Goal: Information Seeking & Learning: Learn about a topic

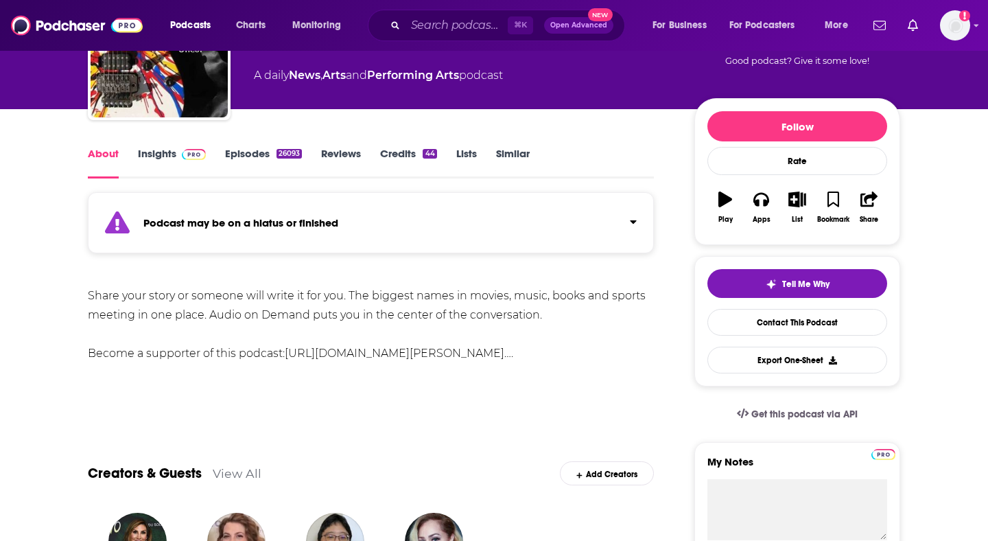
scroll to position [117, 0]
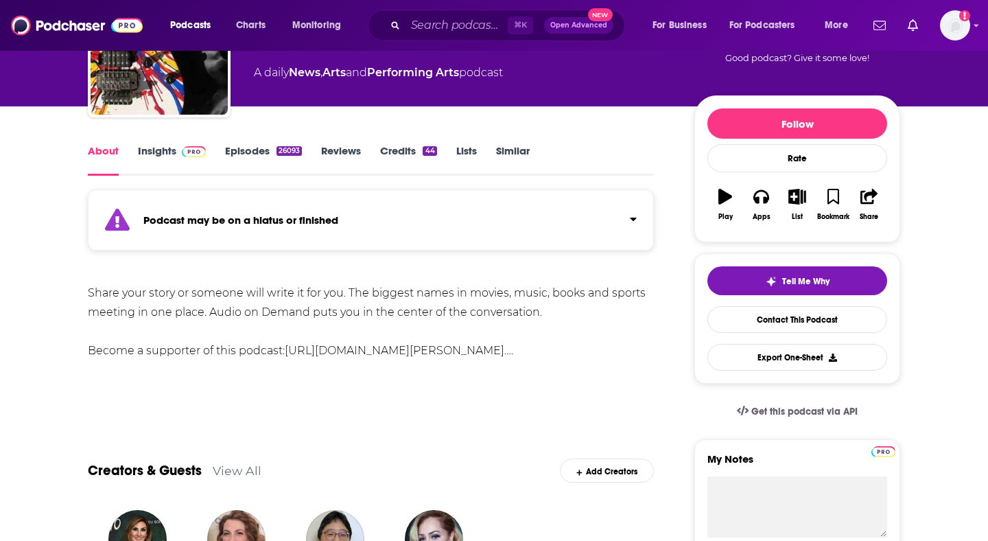
click at [177, 152] on span at bounding box center [190, 150] width 29 height 13
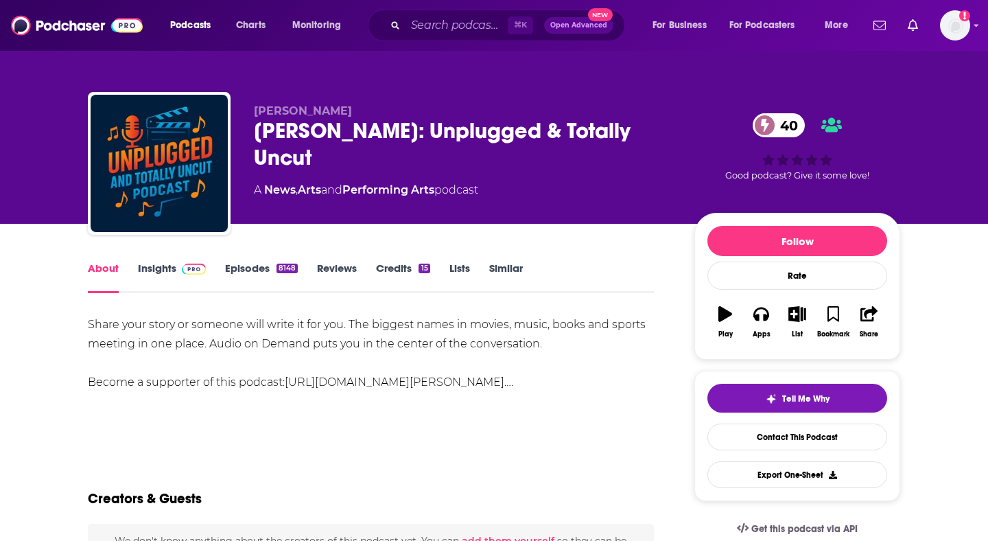
scroll to position [120, 0]
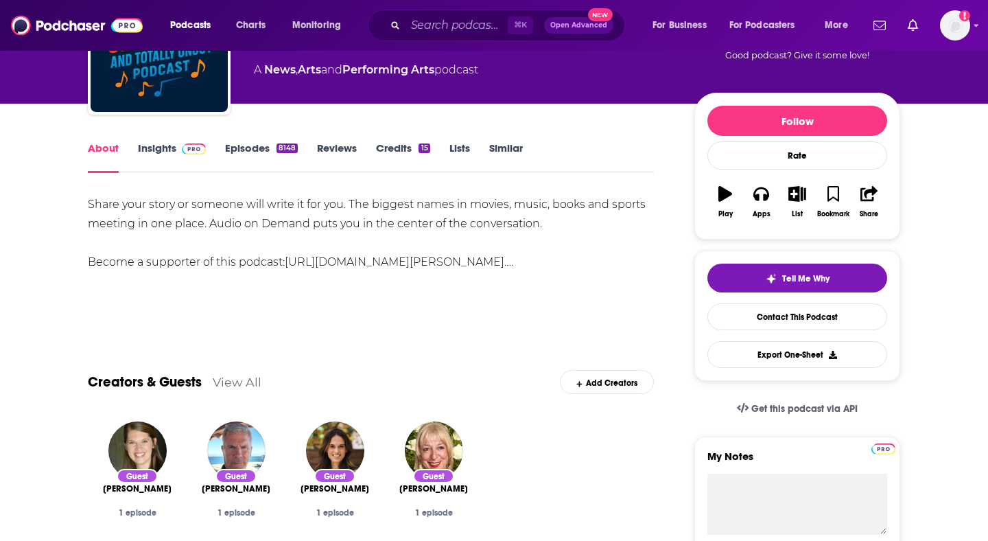
click at [162, 153] on link "Insights" at bounding box center [172, 157] width 68 height 32
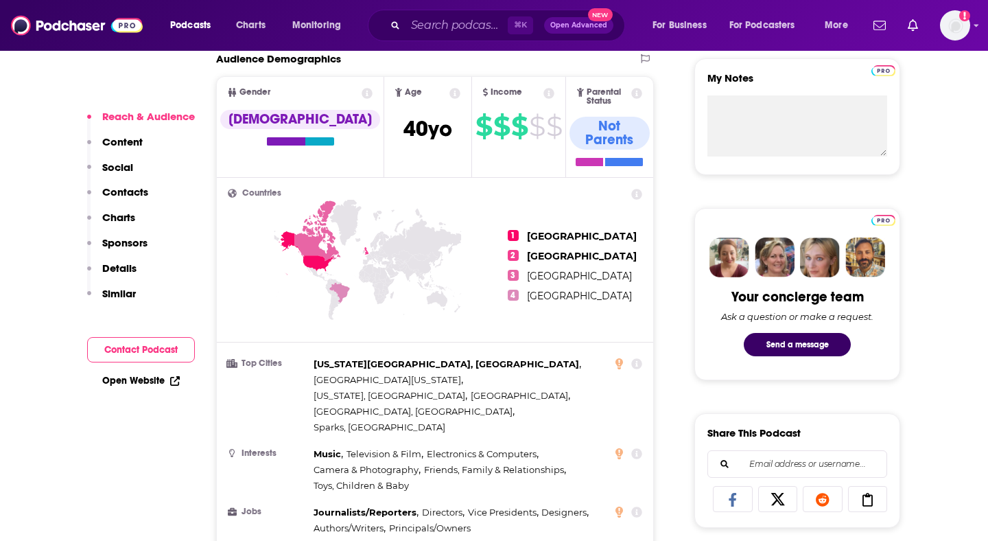
click at [120, 188] on p "Contacts" at bounding box center [125, 191] width 46 height 13
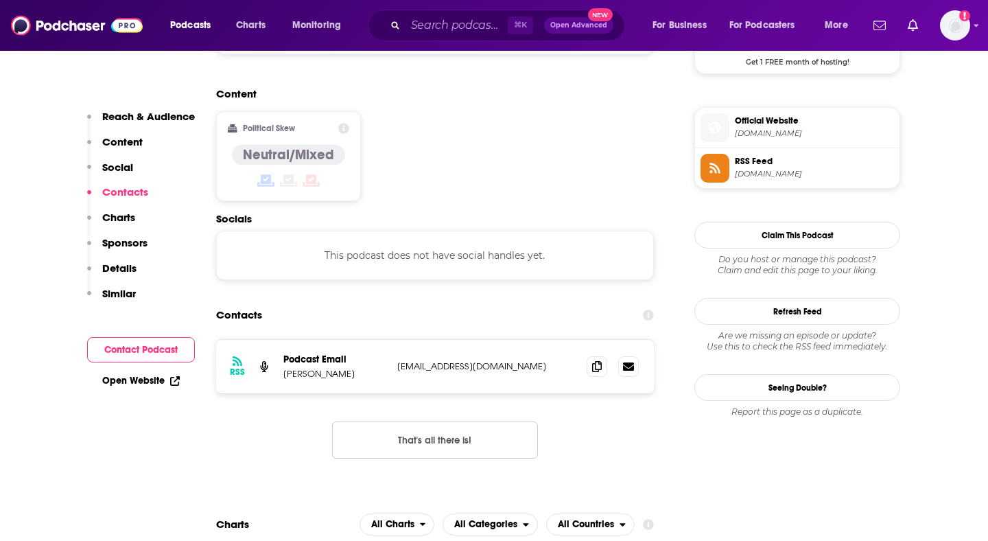
click at [116, 169] on p "Social" at bounding box center [117, 167] width 31 height 13
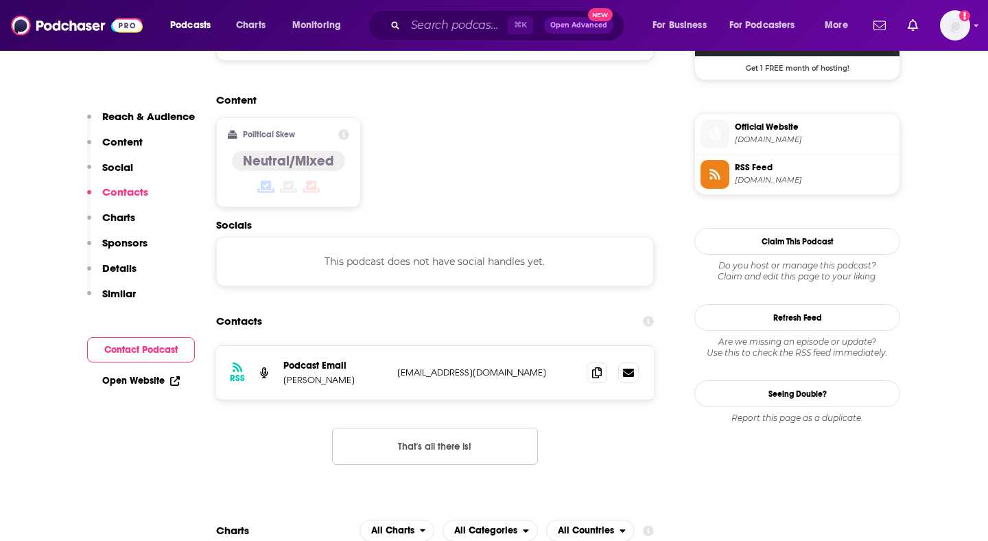
scroll to position [1095, 0]
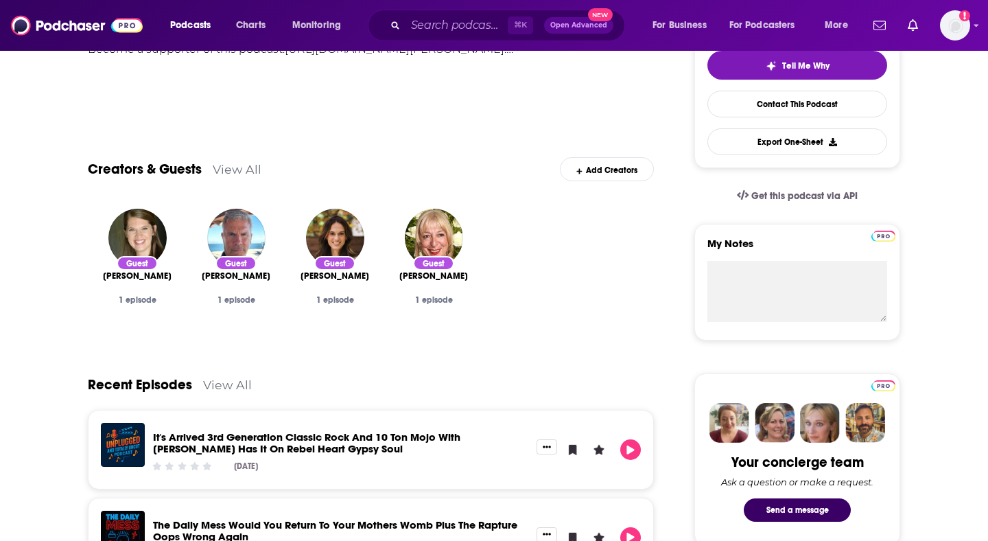
scroll to position [334, 0]
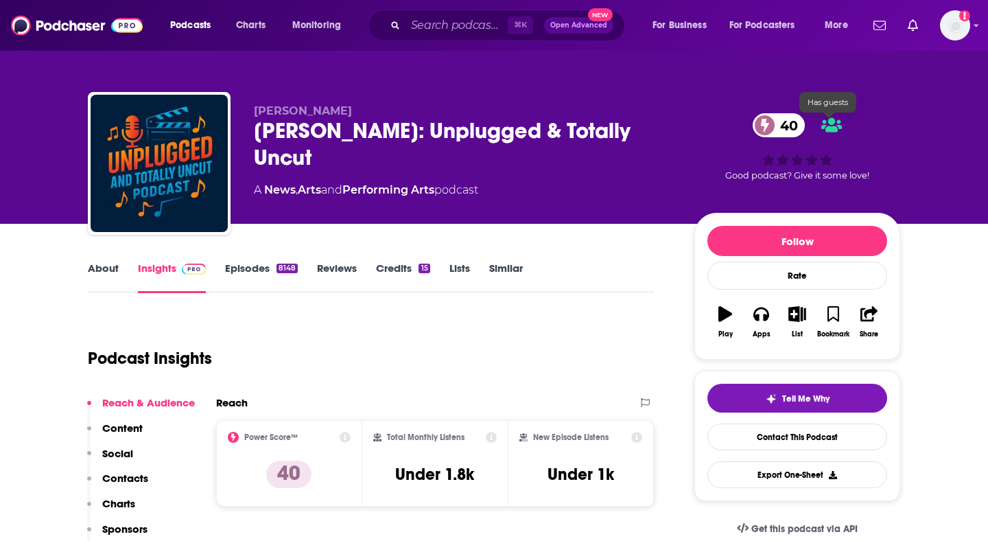
click at [829, 125] on icon at bounding box center [831, 125] width 21 height 16
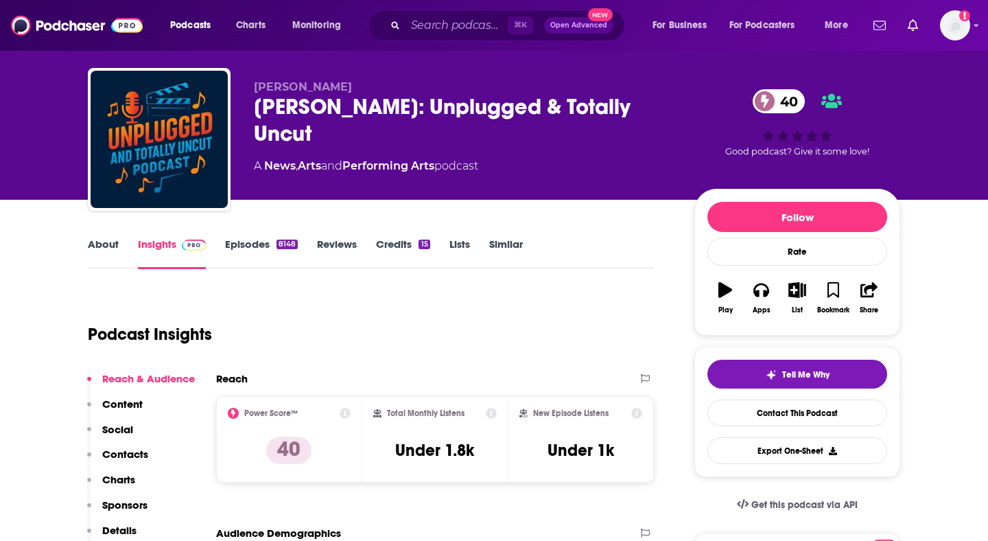
scroll to position [25, 0]
